Goal: Find specific page/section: Find specific page/section

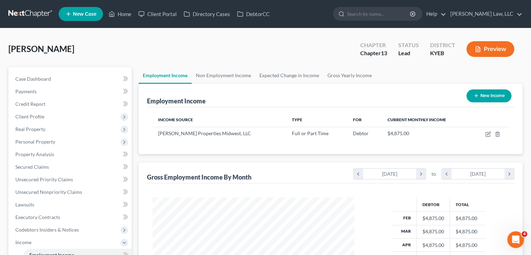
scroll to position [124, 215]
type input "n"
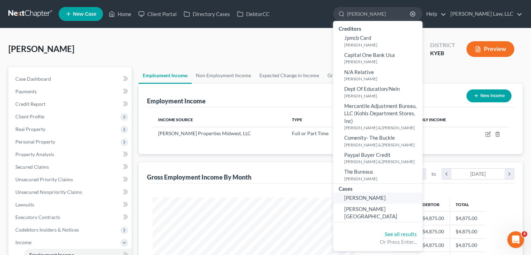
type input "burch"
click at [356, 200] on span "[PERSON_NAME]" at bounding box center [365, 197] width 42 height 6
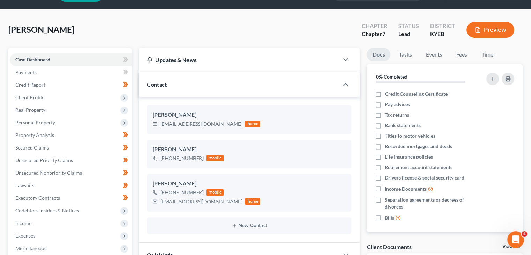
scroll to position [32, 0]
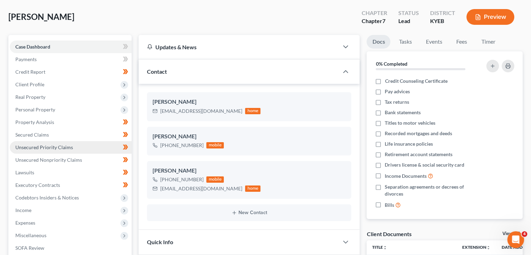
click at [103, 143] on link "Unsecured Priority Claims" at bounding box center [71, 147] width 122 height 13
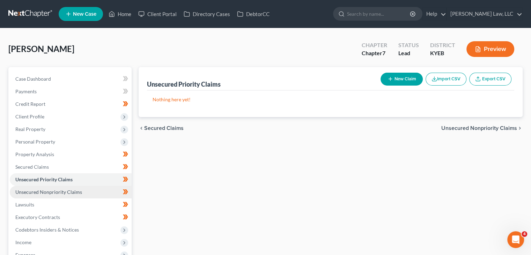
click at [34, 189] on span "Unsecured Nonpriority Claims" at bounding box center [48, 192] width 67 height 6
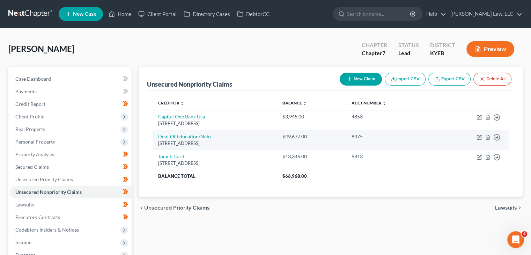
scroll to position [15, 0]
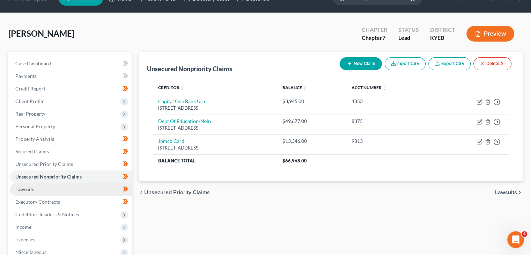
click at [60, 188] on link "Lawsuits" at bounding box center [71, 189] width 122 height 13
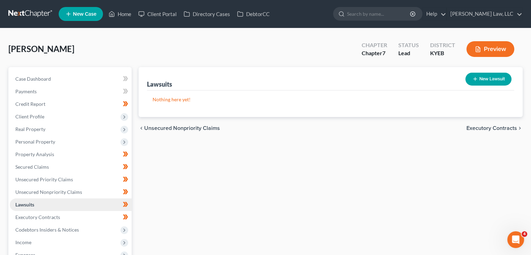
click at [42, 206] on link "Lawsuits" at bounding box center [71, 204] width 122 height 13
click at [48, 214] on span "Executory Contracts" at bounding box center [37, 217] width 45 height 6
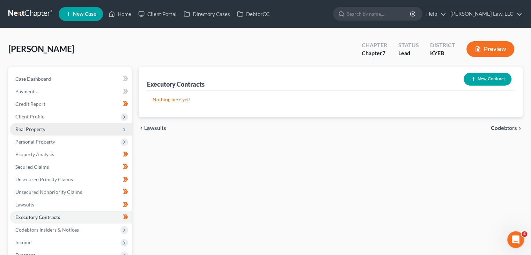
click at [79, 125] on span "Real Property" at bounding box center [71, 129] width 122 height 13
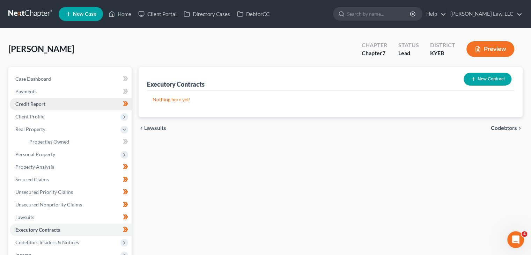
click at [81, 105] on link "Credit Report" at bounding box center [71, 104] width 122 height 13
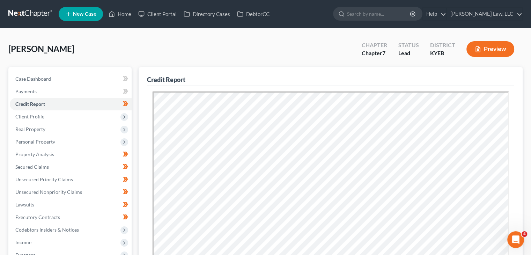
click at [39, 14] on link at bounding box center [30, 14] width 45 height 13
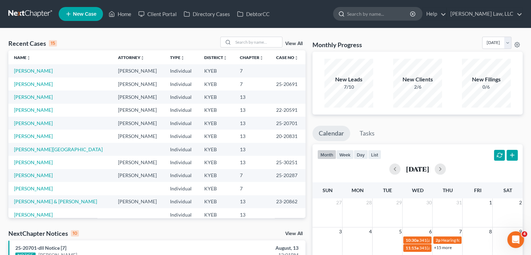
click at [361, 18] on input "search" at bounding box center [379, 13] width 64 height 13
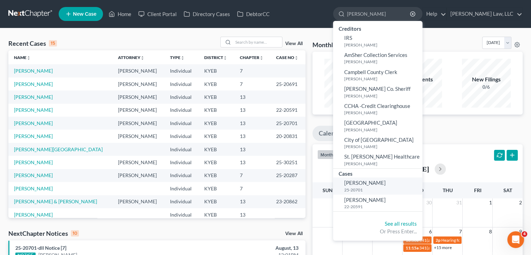
type input "[PERSON_NAME]"
click at [362, 191] on small "25-20701" at bounding box center [382, 190] width 76 height 6
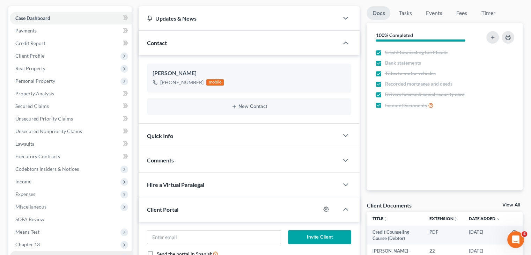
scroll to position [61, 0]
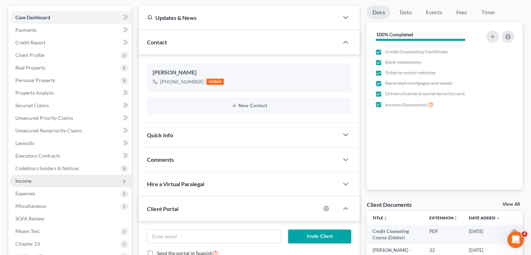
click at [32, 176] on span "Income" at bounding box center [71, 181] width 122 height 13
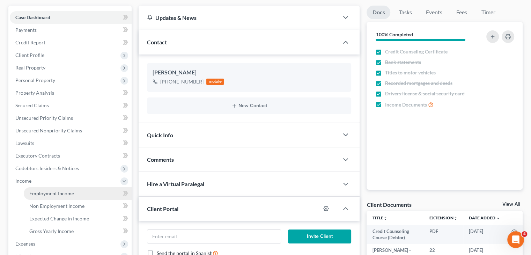
click at [31, 192] on span "Employment Income" at bounding box center [51, 193] width 45 height 6
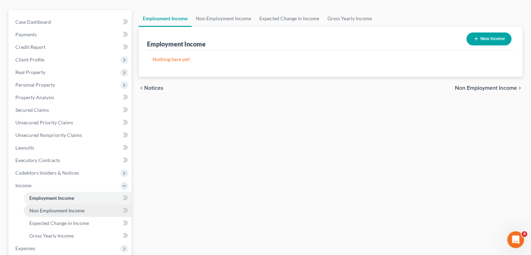
click at [70, 208] on span "Non Employment Income" at bounding box center [56, 210] width 55 height 6
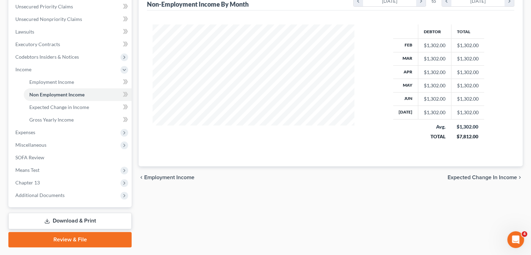
scroll to position [173, 0]
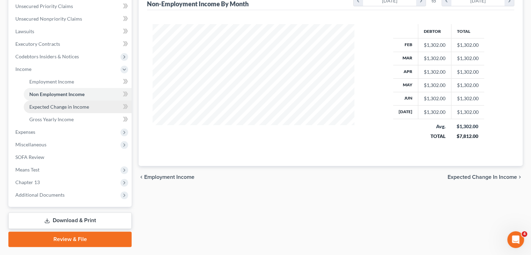
click at [75, 109] on link "Expected Change in Income" at bounding box center [78, 107] width 108 height 13
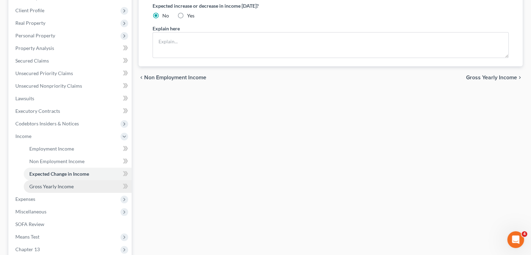
click at [63, 186] on span "Gross Yearly Income" at bounding box center [51, 186] width 44 height 6
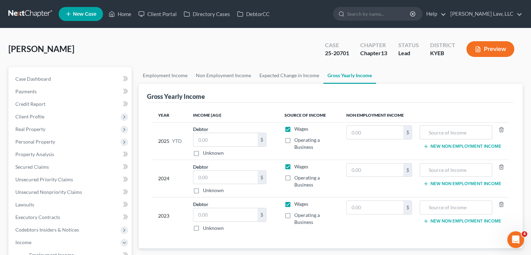
click at [45, 15] on link at bounding box center [30, 14] width 45 height 13
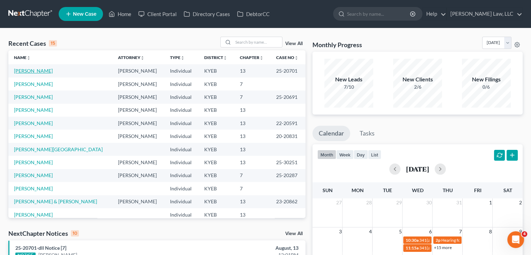
click at [31, 70] on link "[PERSON_NAME]" at bounding box center [33, 71] width 39 height 6
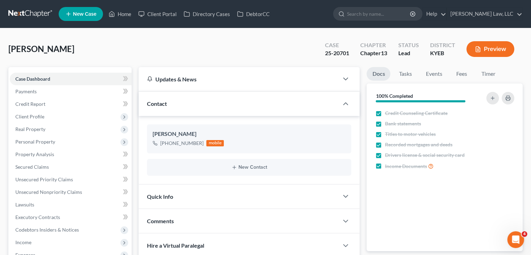
scroll to position [191, 0]
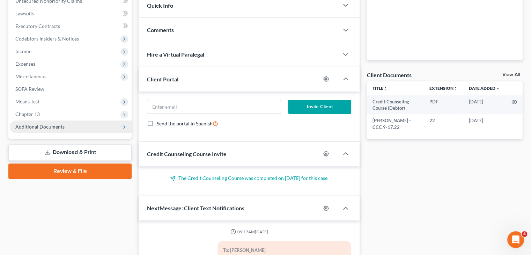
click at [60, 131] on span "Additional Documents" at bounding box center [71, 126] width 122 height 13
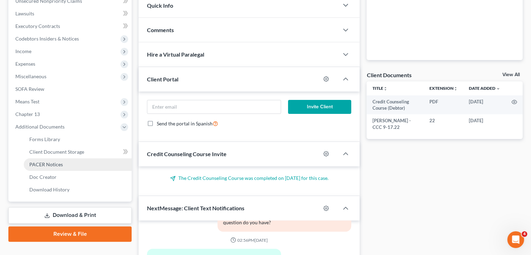
click at [47, 164] on span "PACER Notices" at bounding box center [46, 164] width 34 height 6
